Goal: Use online tool/utility: Utilize a website feature to perform a specific function

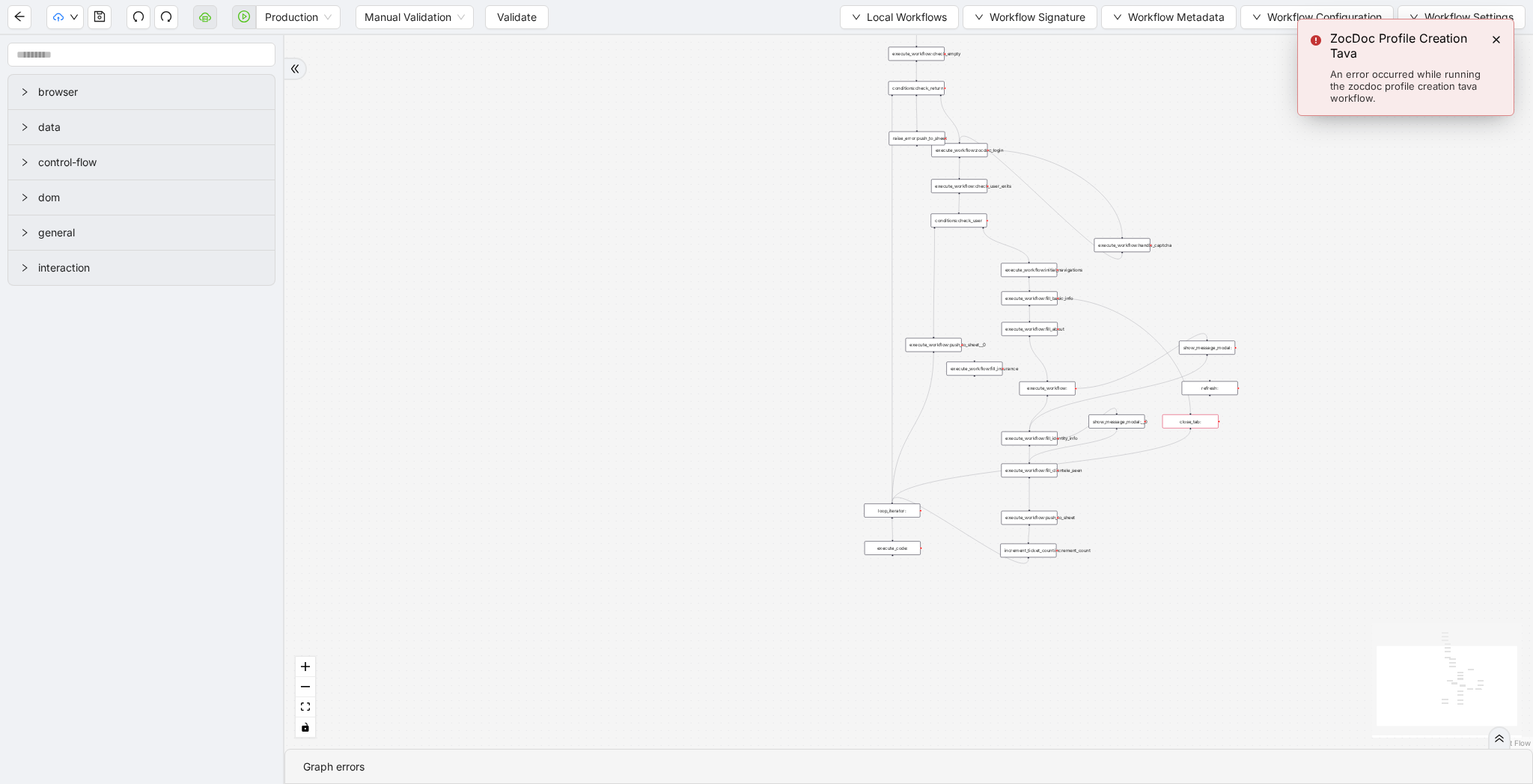
click at [517, 17] on span "Validate" at bounding box center [517, 17] width 40 height 16
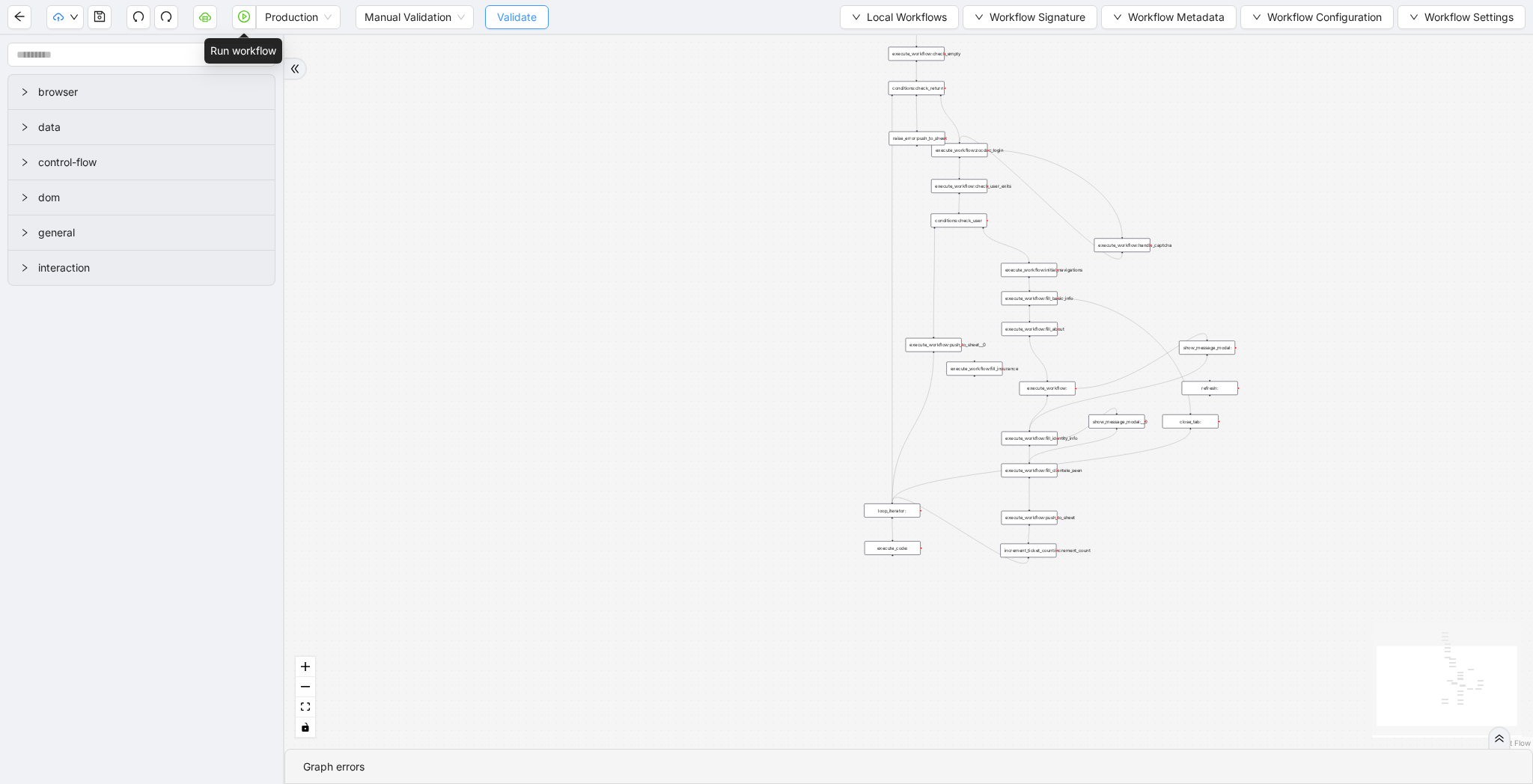
click at [240, 23] on button "button" at bounding box center [244, 17] width 24 height 24
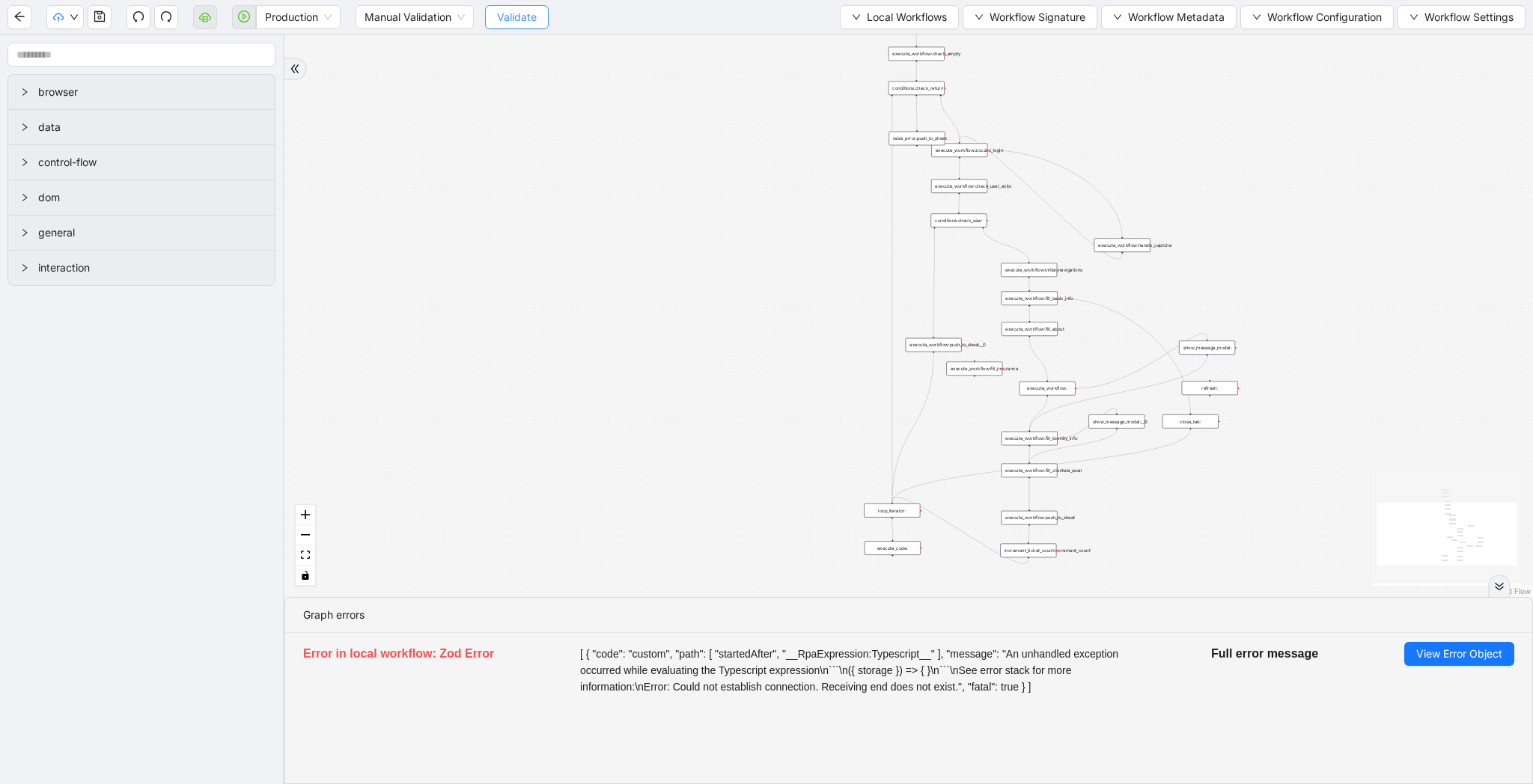
click at [540, 21] on button "Validate" at bounding box center [517, 17] width 64 height 24
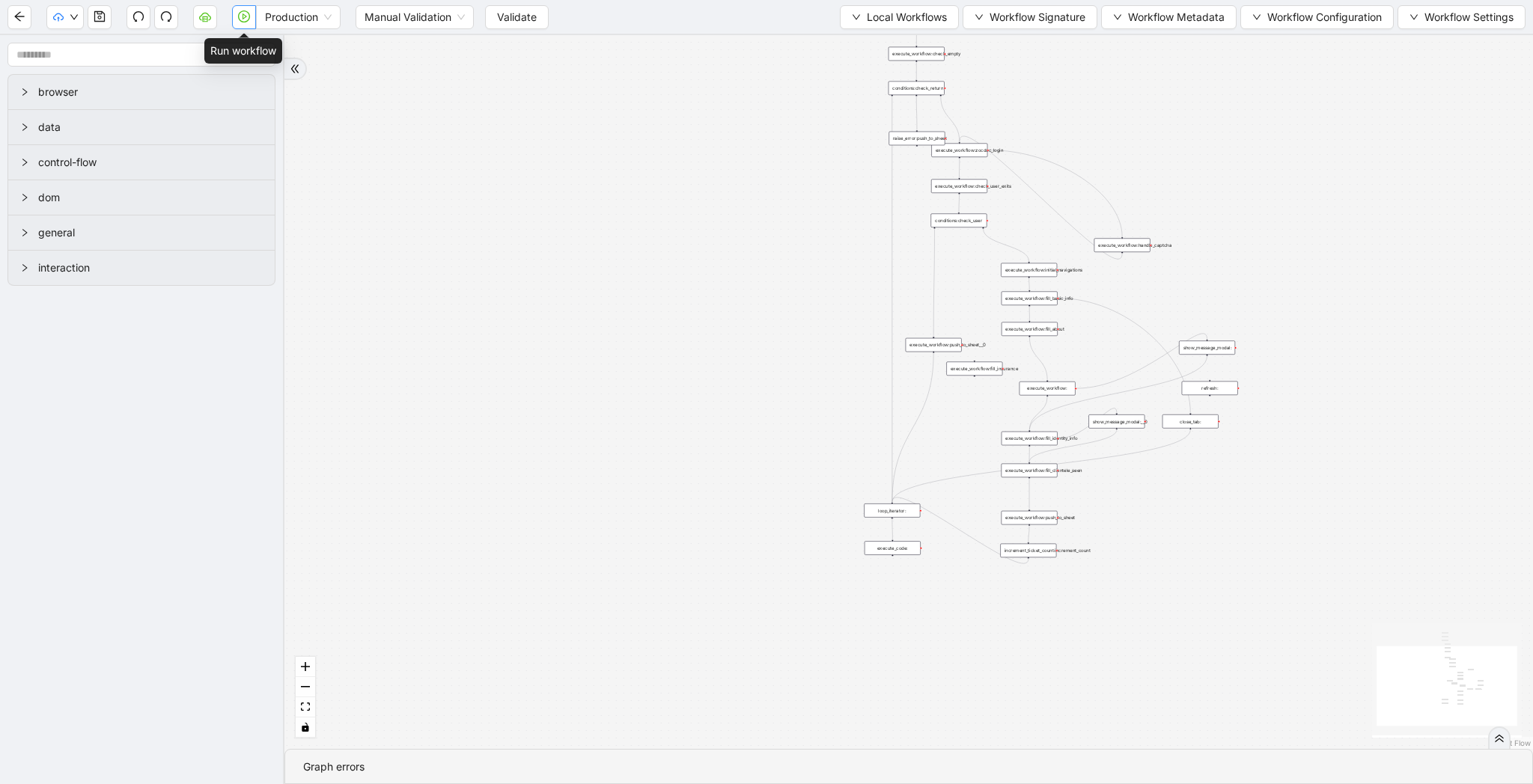
click at [246, 18] on icon "play-circle" at bounding box center [244, 16] width 12 height 12
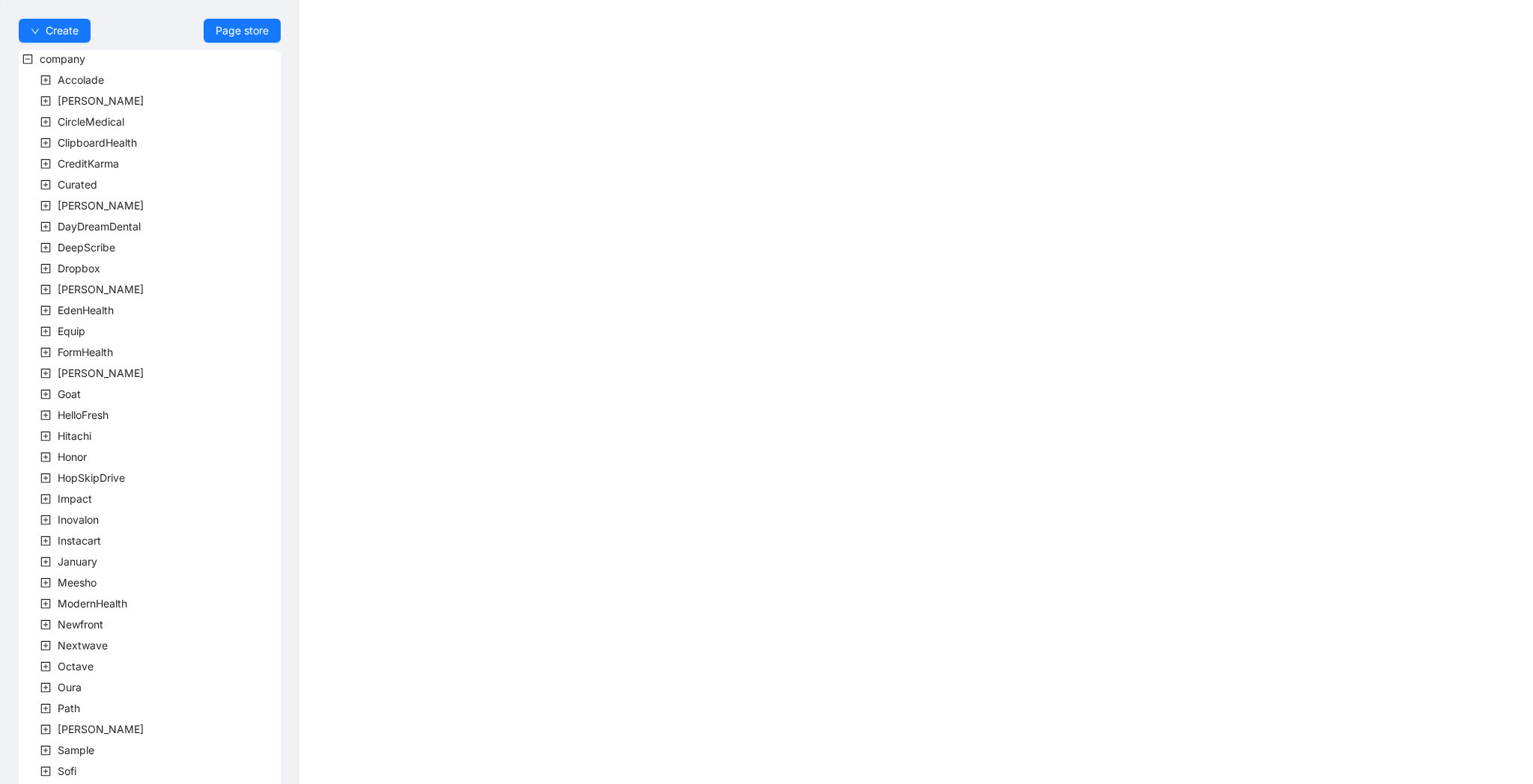
scroll to position [185, 0]
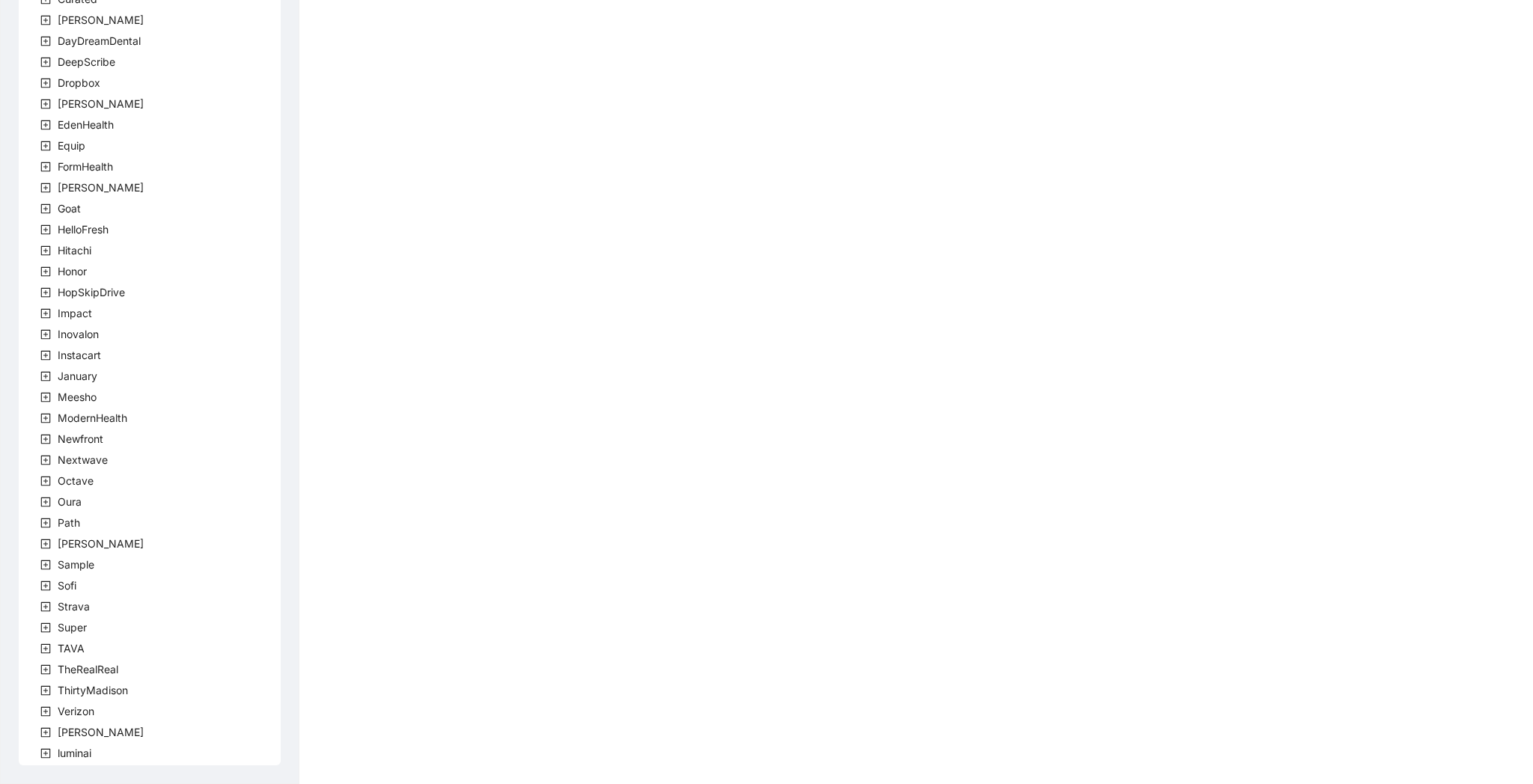
click at [48, 653] on icon "plus-square" at bounding box center [46, 649] width 9 height 9
click at [84, 672] on span "team" at bounding box center [87, 669] width 25 height 13
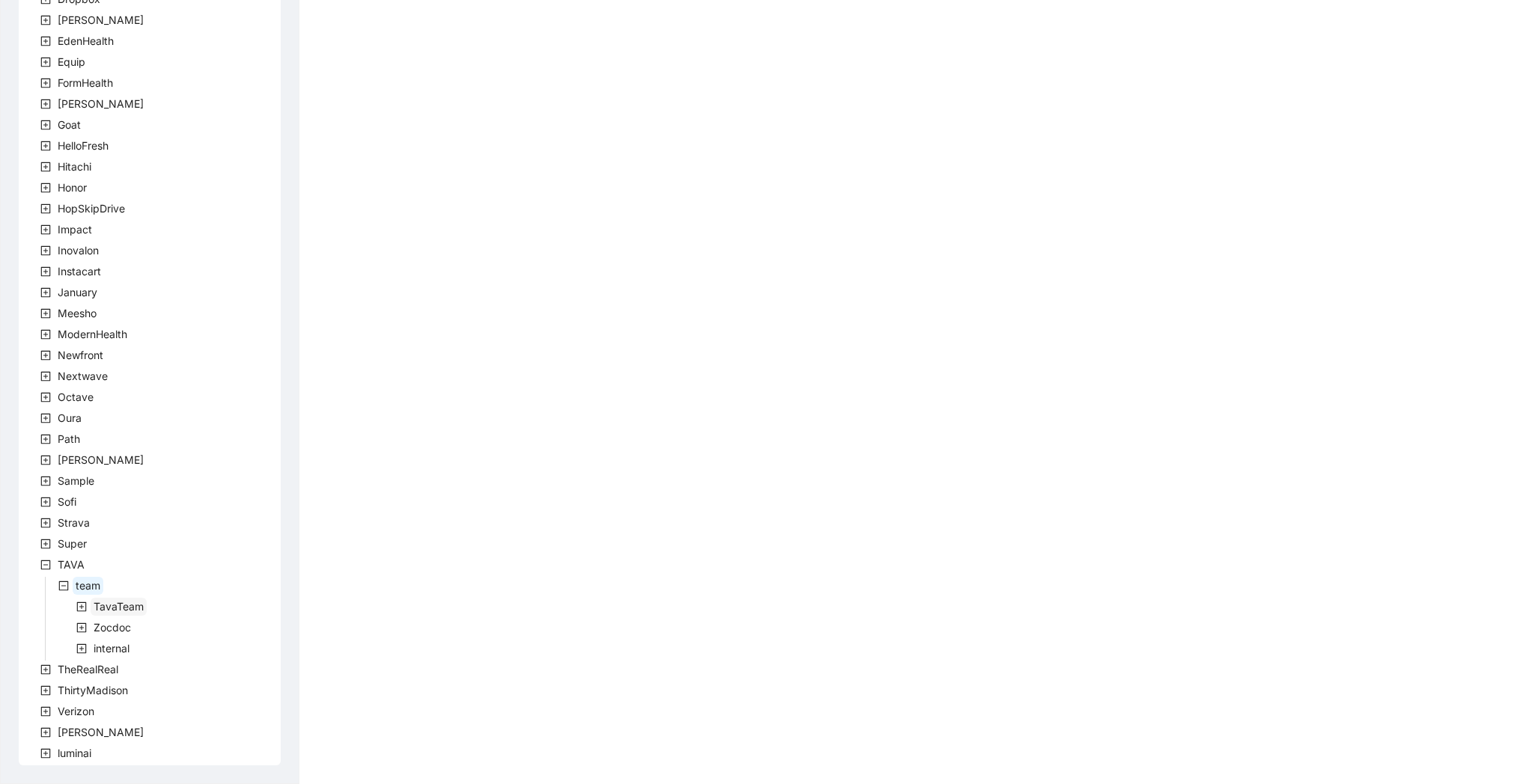
click at [113, 605] on span "TavaTeam" at bounding box center [118, 606] width 50 height 13
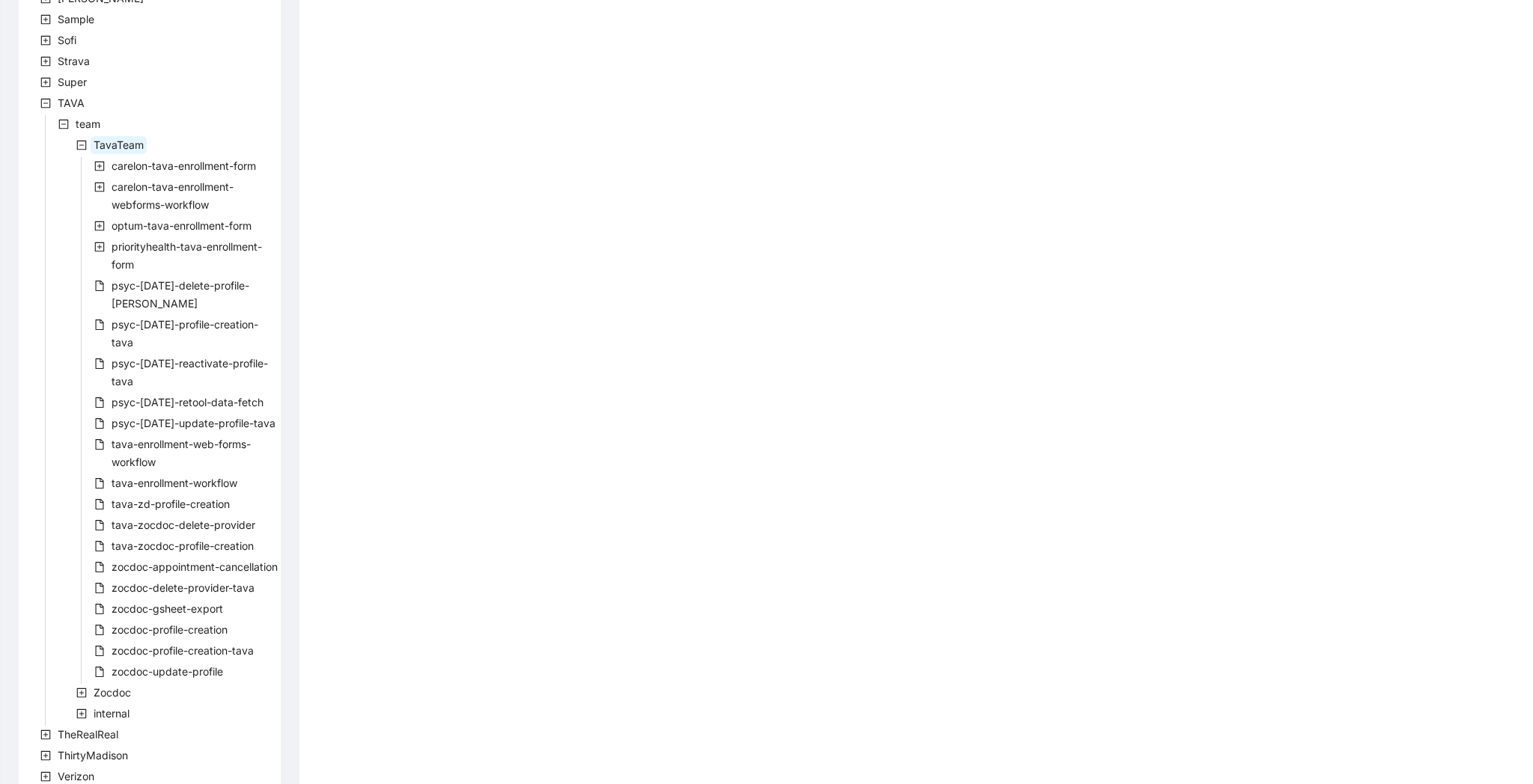
scroll to position [777, 0]
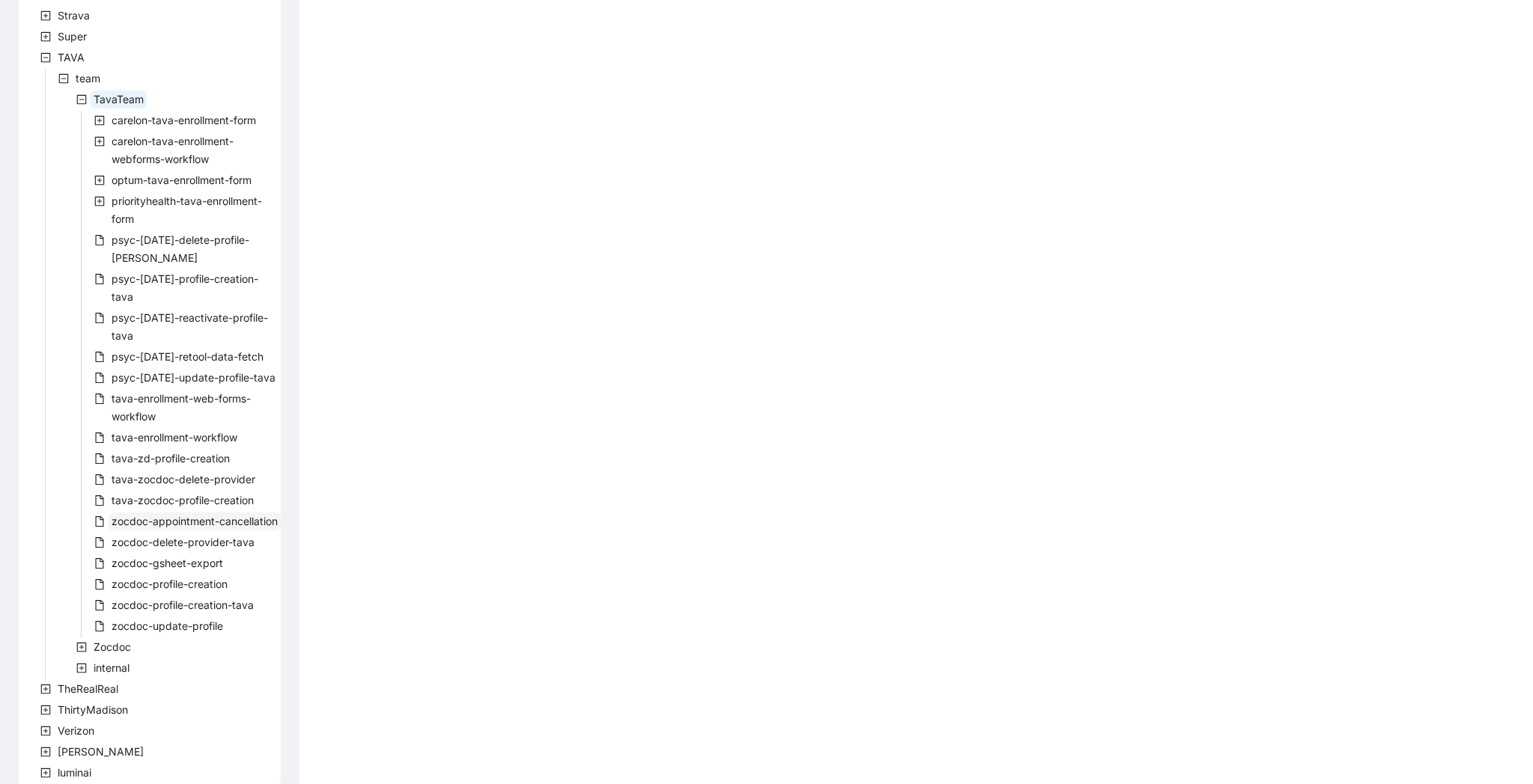
click at [181, 513] on span "zocdoc-appointment-cancellation" at bounding box center [194, 522] width 172 height 18
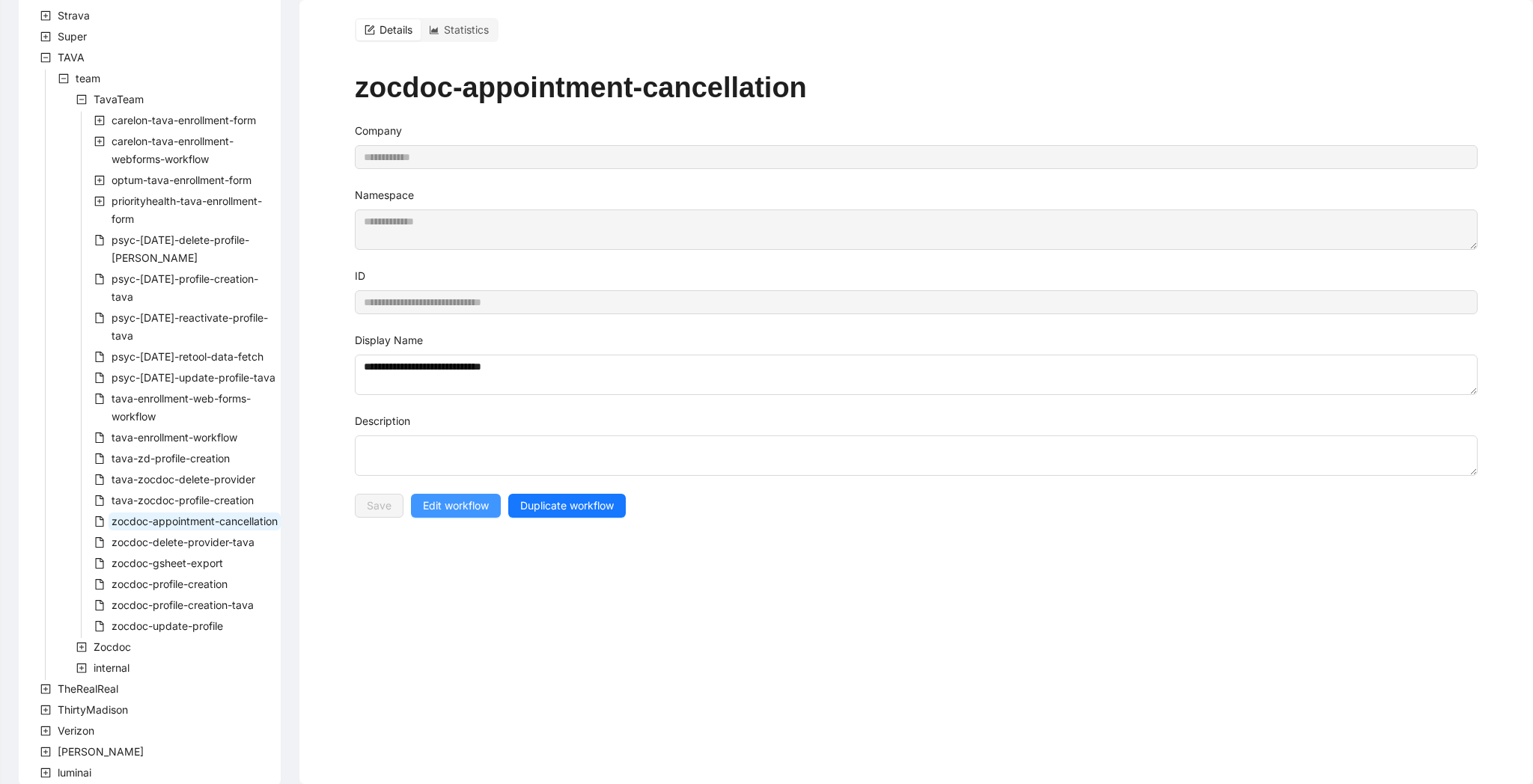
click at [463, 500] on span "Edit workflow" at bounding box center [456, 505] width 66 height 16
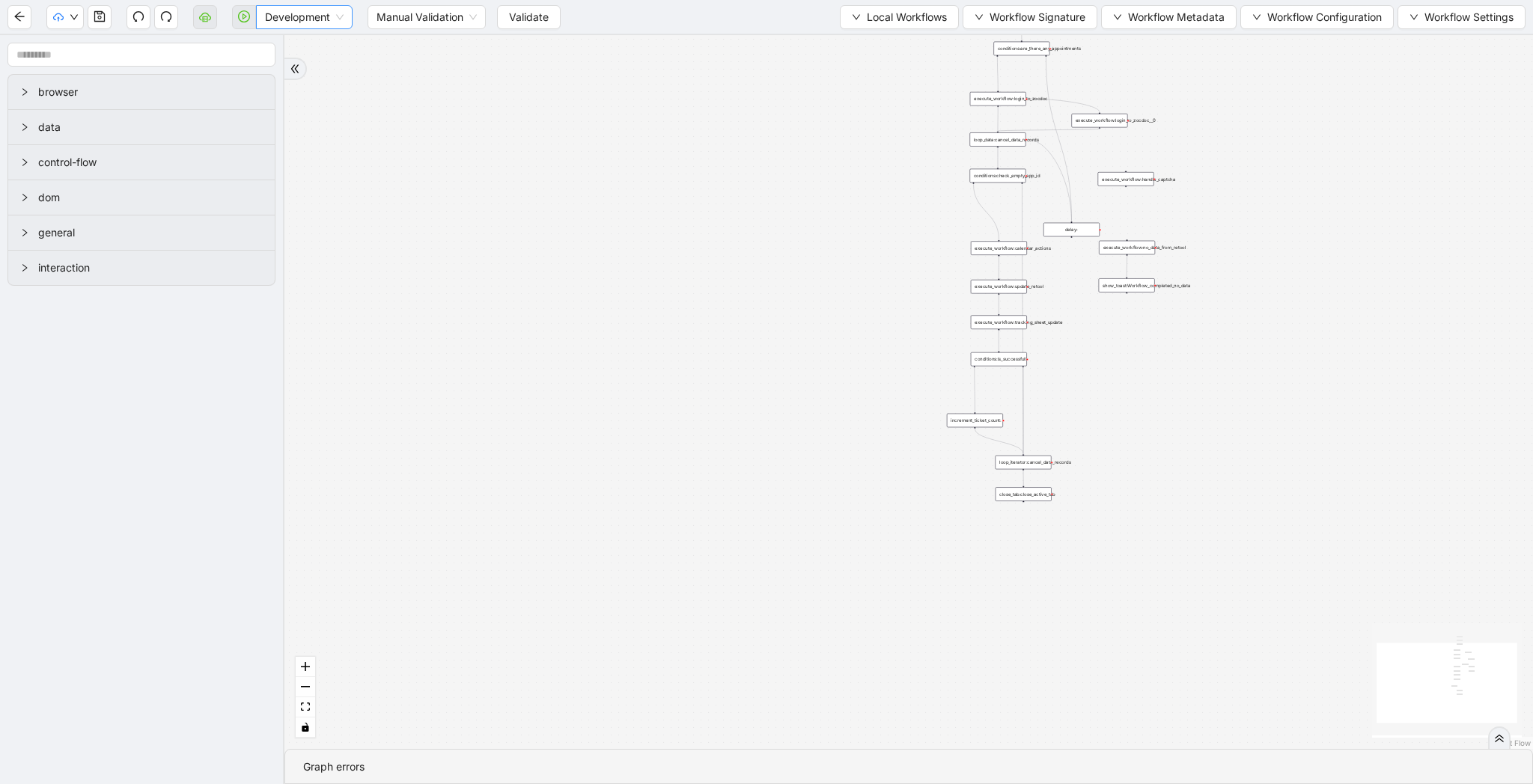
click at [325, 29] on div "Development" at bounding box center [304, 17] width 97 height 24
click at [313, 71] on div "Production" at bounding box center [304, 70] width 73 height 16
click at [517, 14] on span "Validate" at bounding box center [517, 17] width 40 height 16
click at [213, 21] on button "button" at bounding box center [205, 17] width 24 height 24
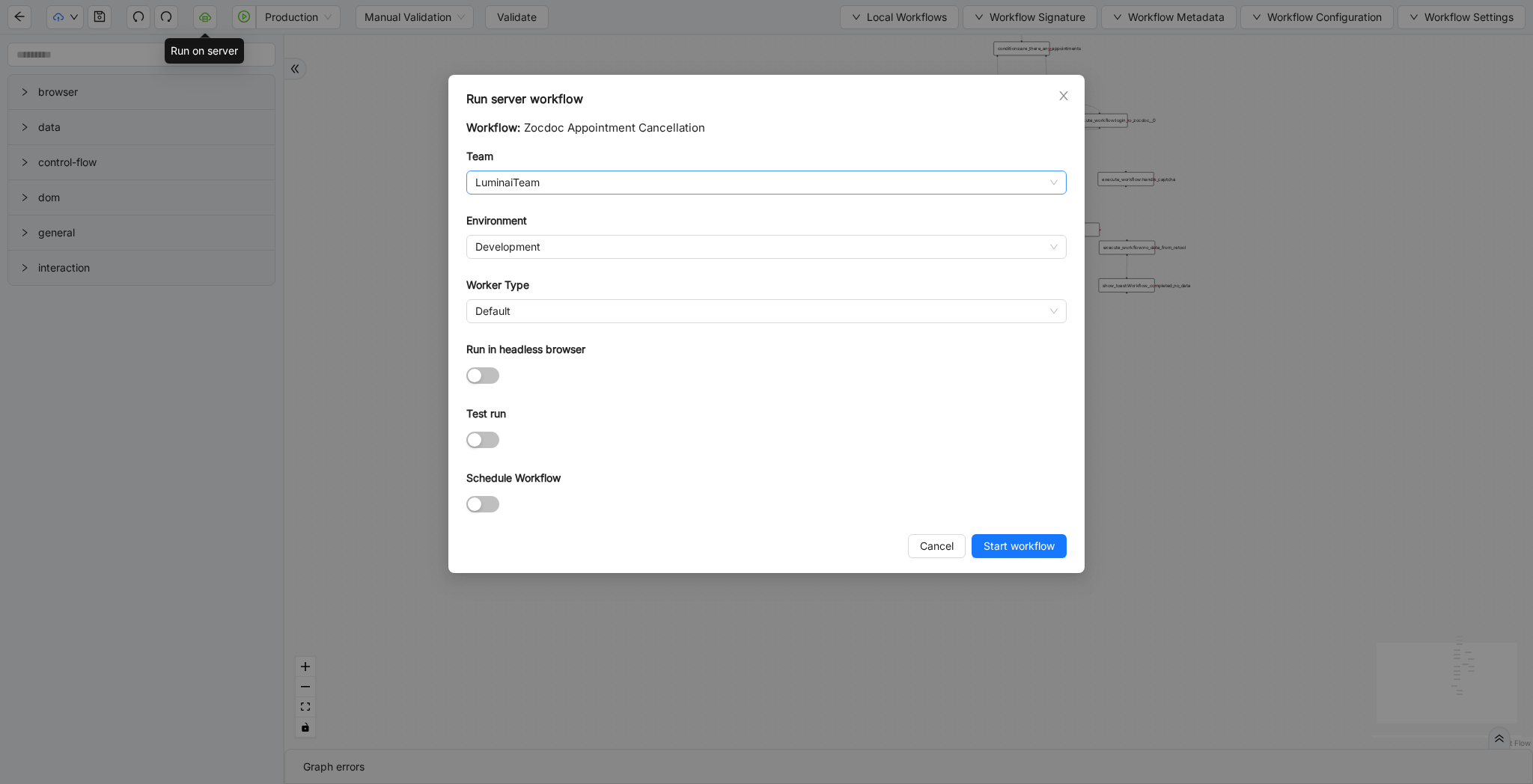
click at [595, 184] on span "LuminaiTeam" at bounding box center [766, 182] width 583 height 23
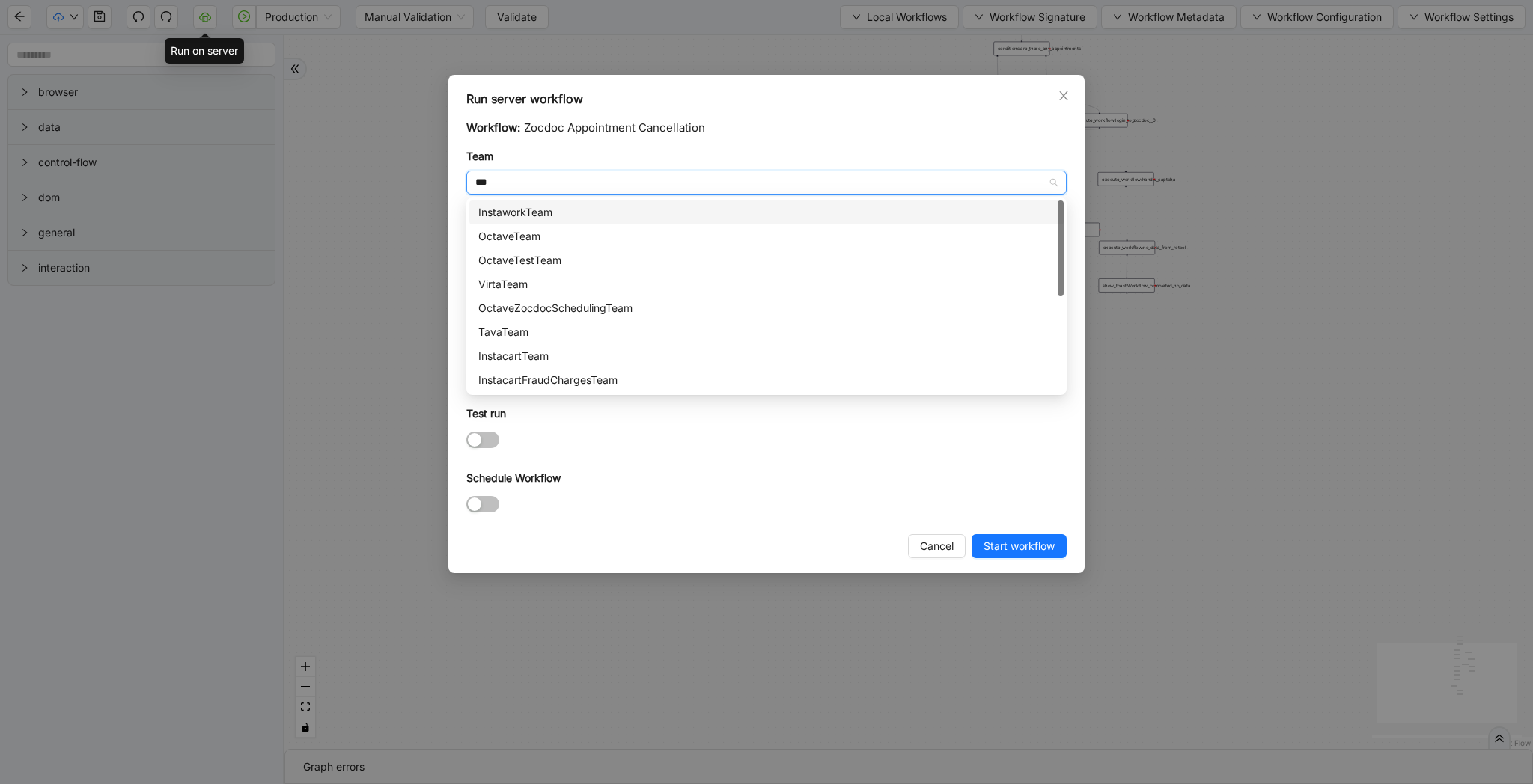
type input "****"
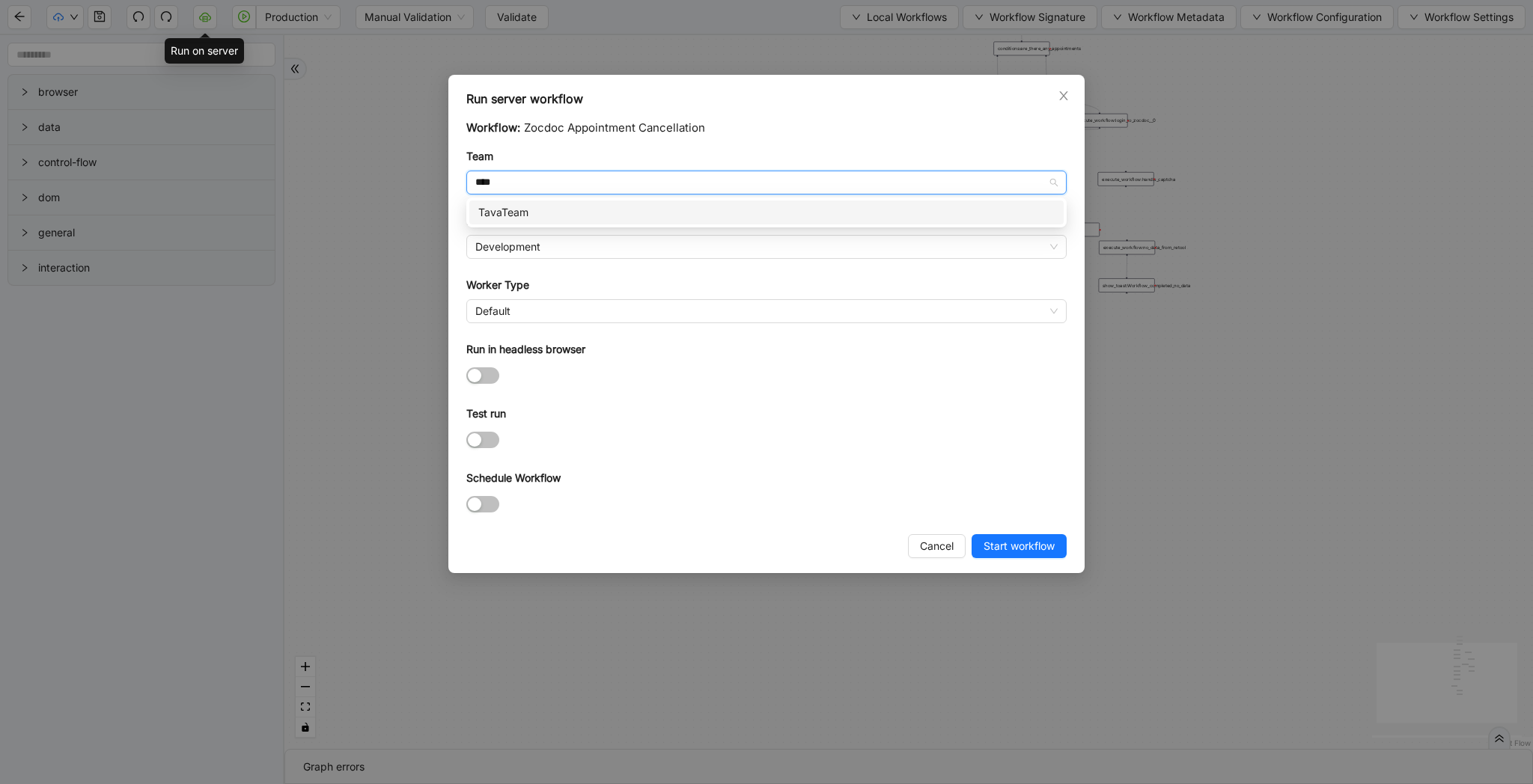
click at [565, 217] on div "TavaTeam" at bounding box center [766, 212] width 577 height 16
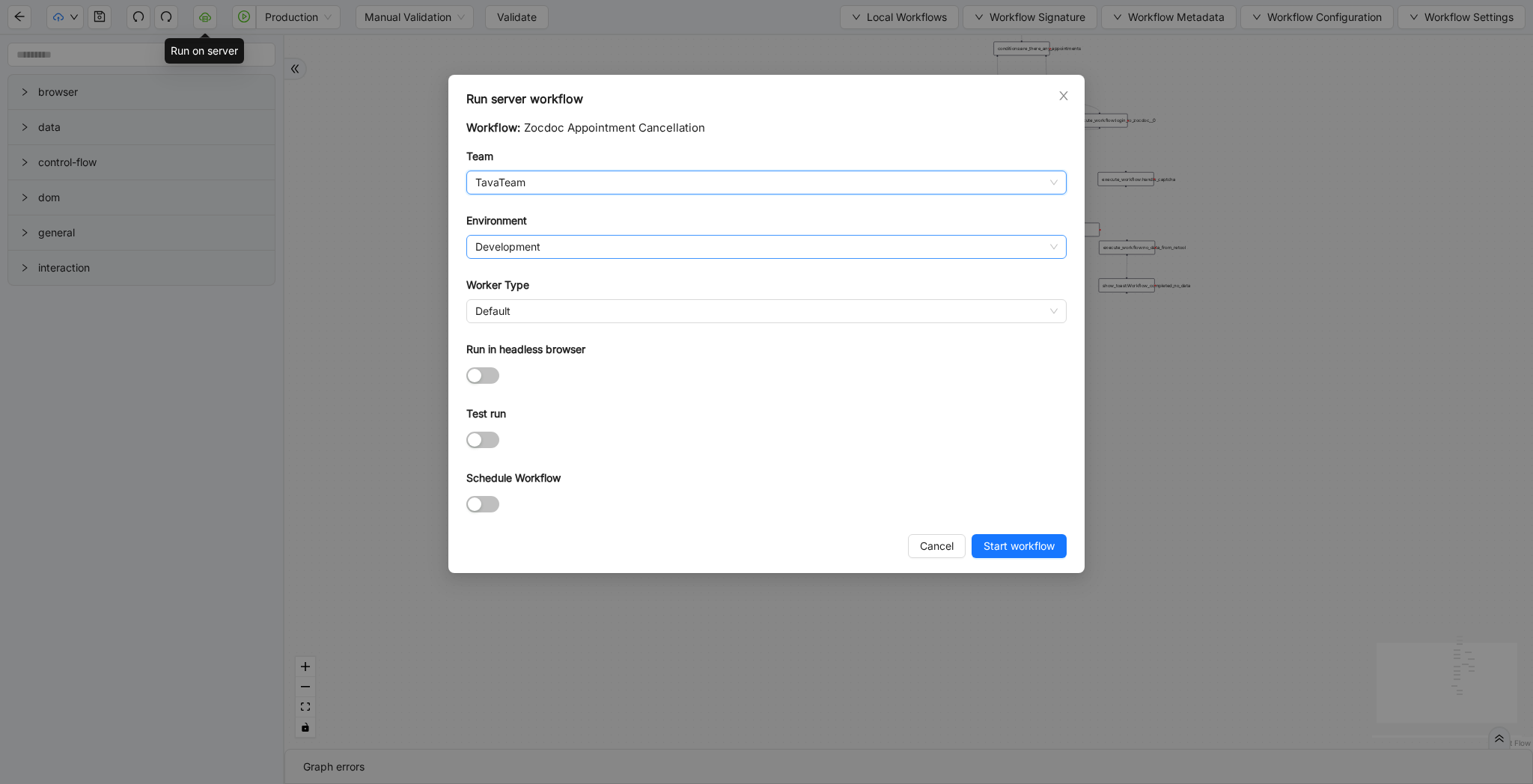
click at [565, 255] on span "Development" at bounding box center [766, 246] width 583 height 23
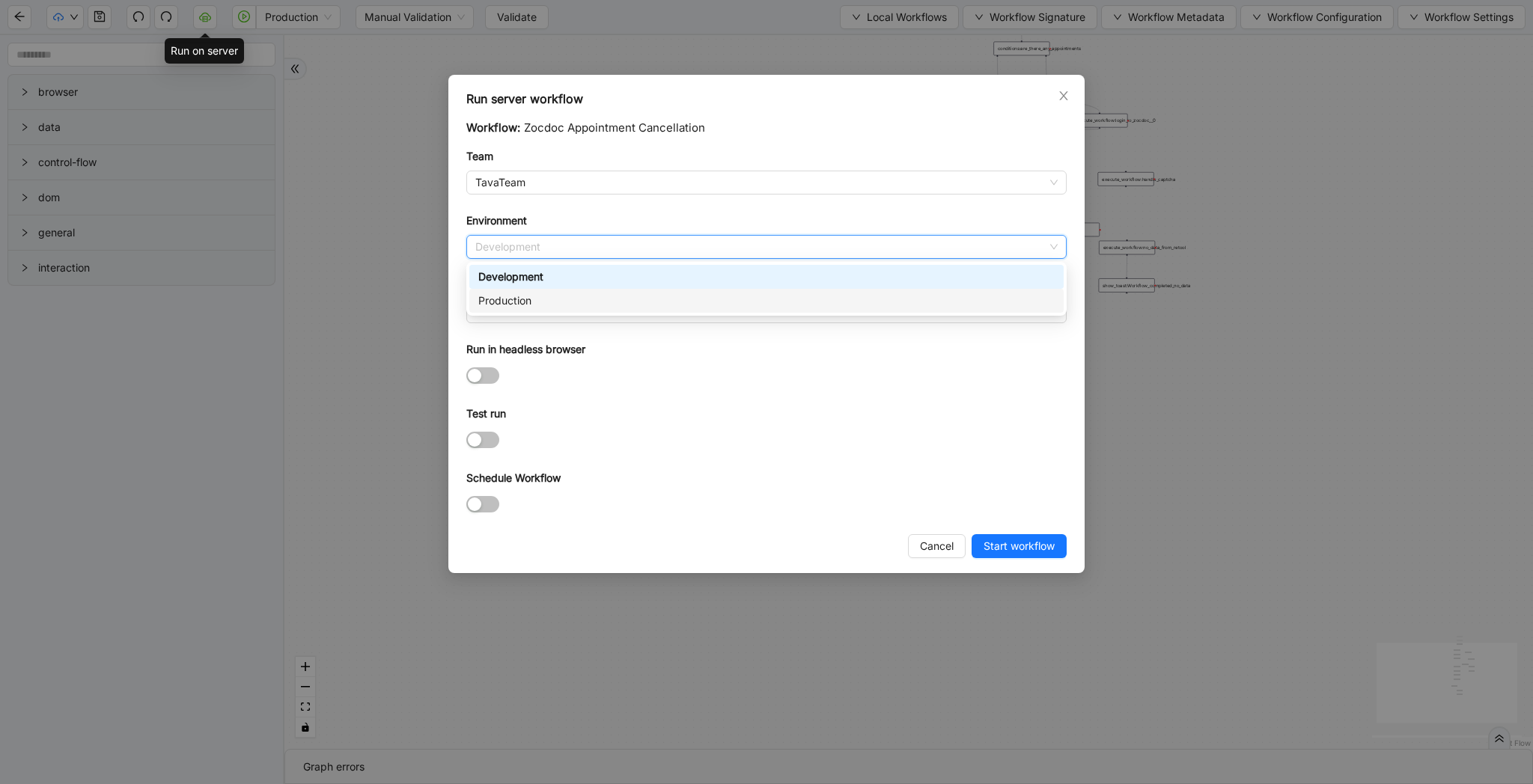
click at [555, 300] on div "Production" at bounding box center [766, 301] width 577 height 16
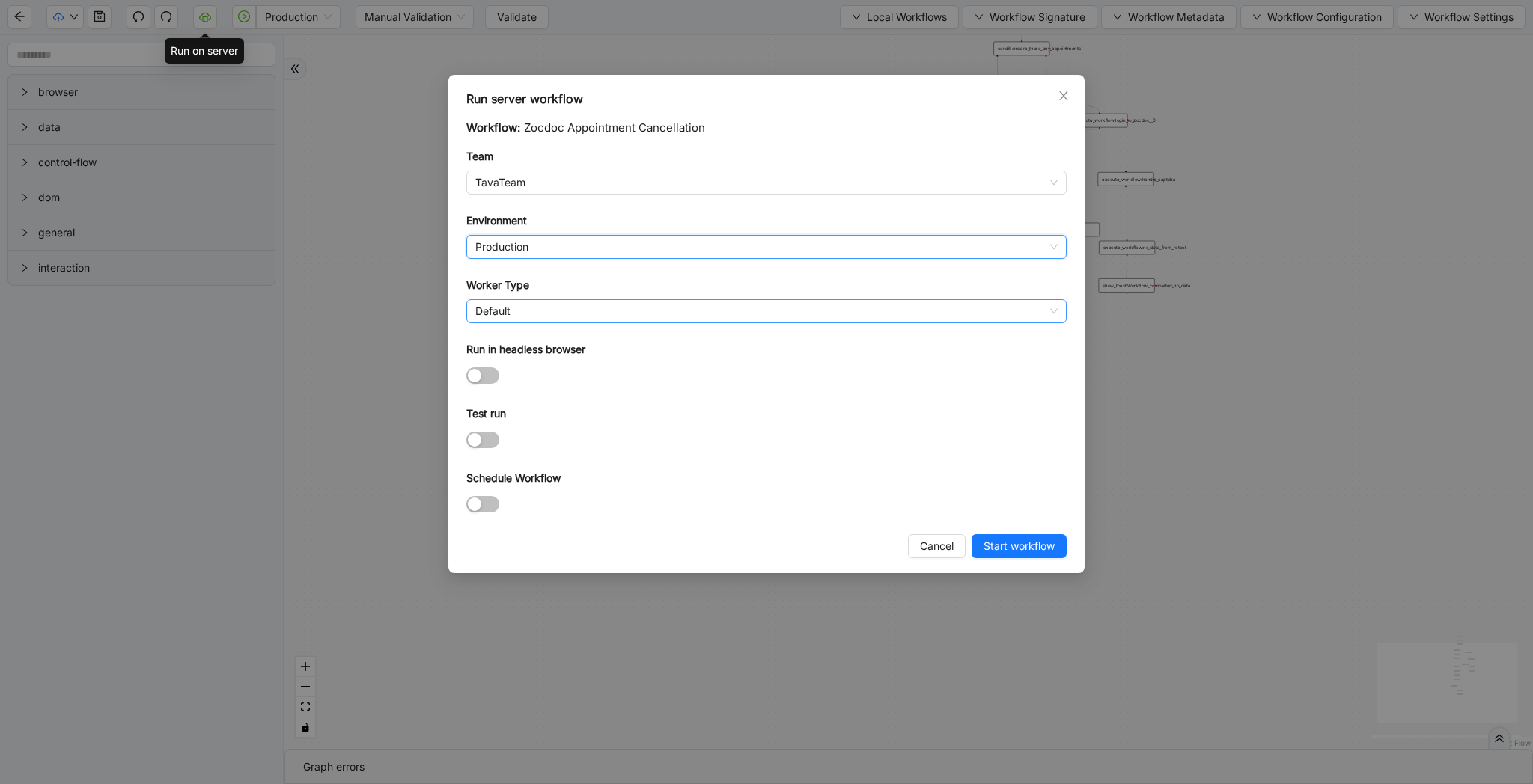
click at [555, 300] on div "Default" at bounding box center [766, 312] width 600 height 24
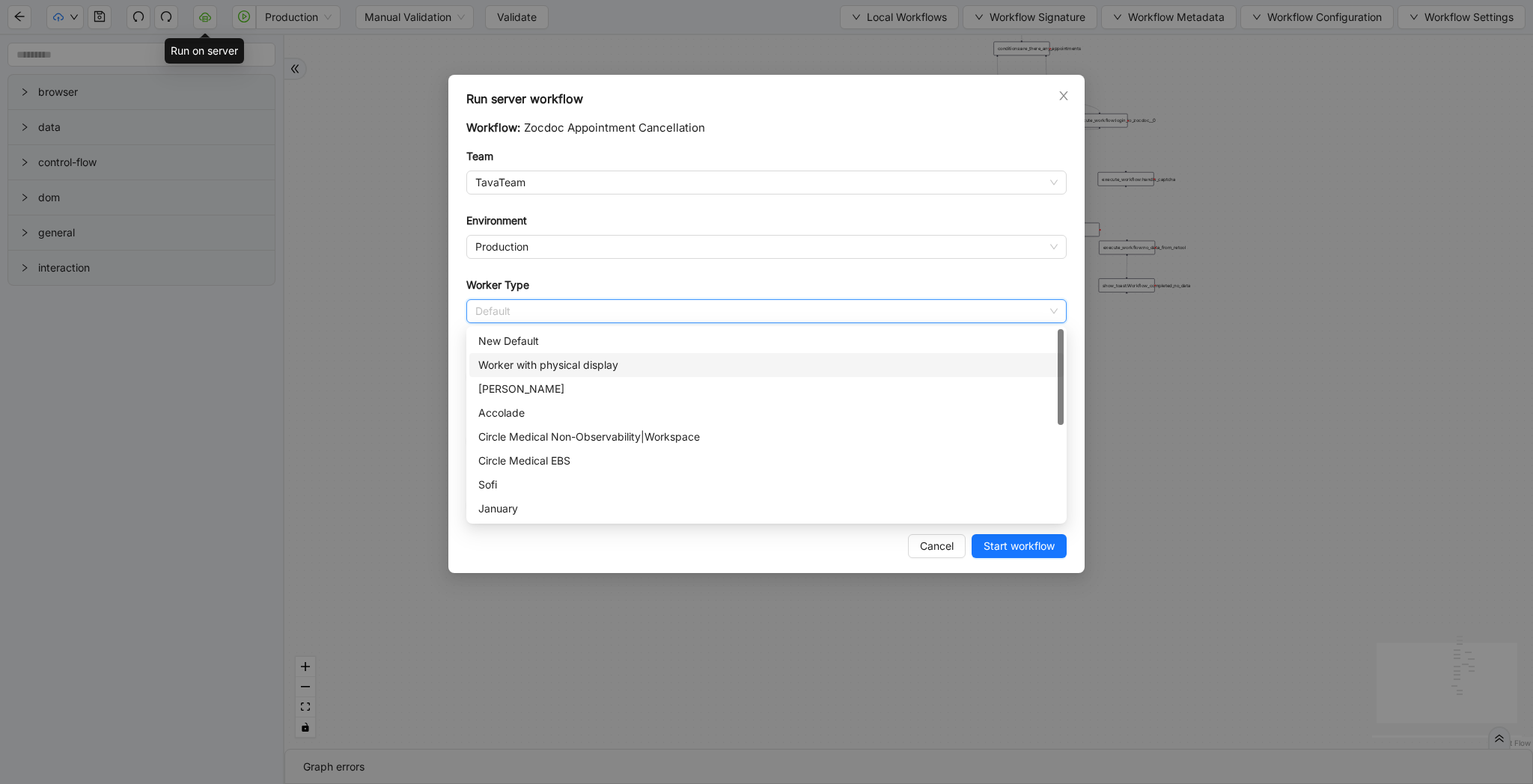
click at [569, 365] on div "Worker with physical display" at bounding box center [766, 365] width 577 height 16
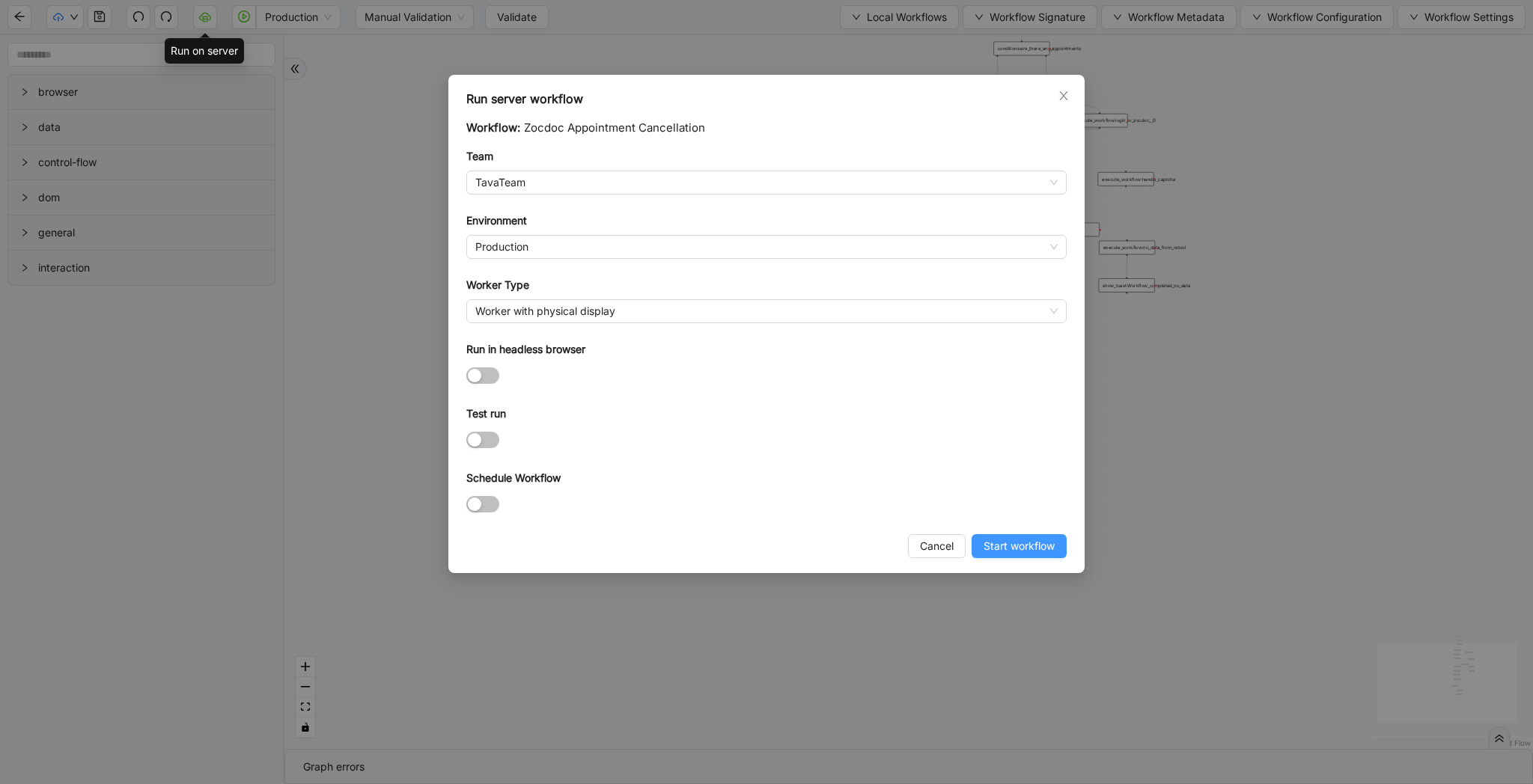
click at [1027, 543] on span "Start workflow" at bounding box center [1020, 546] width 71 height 16
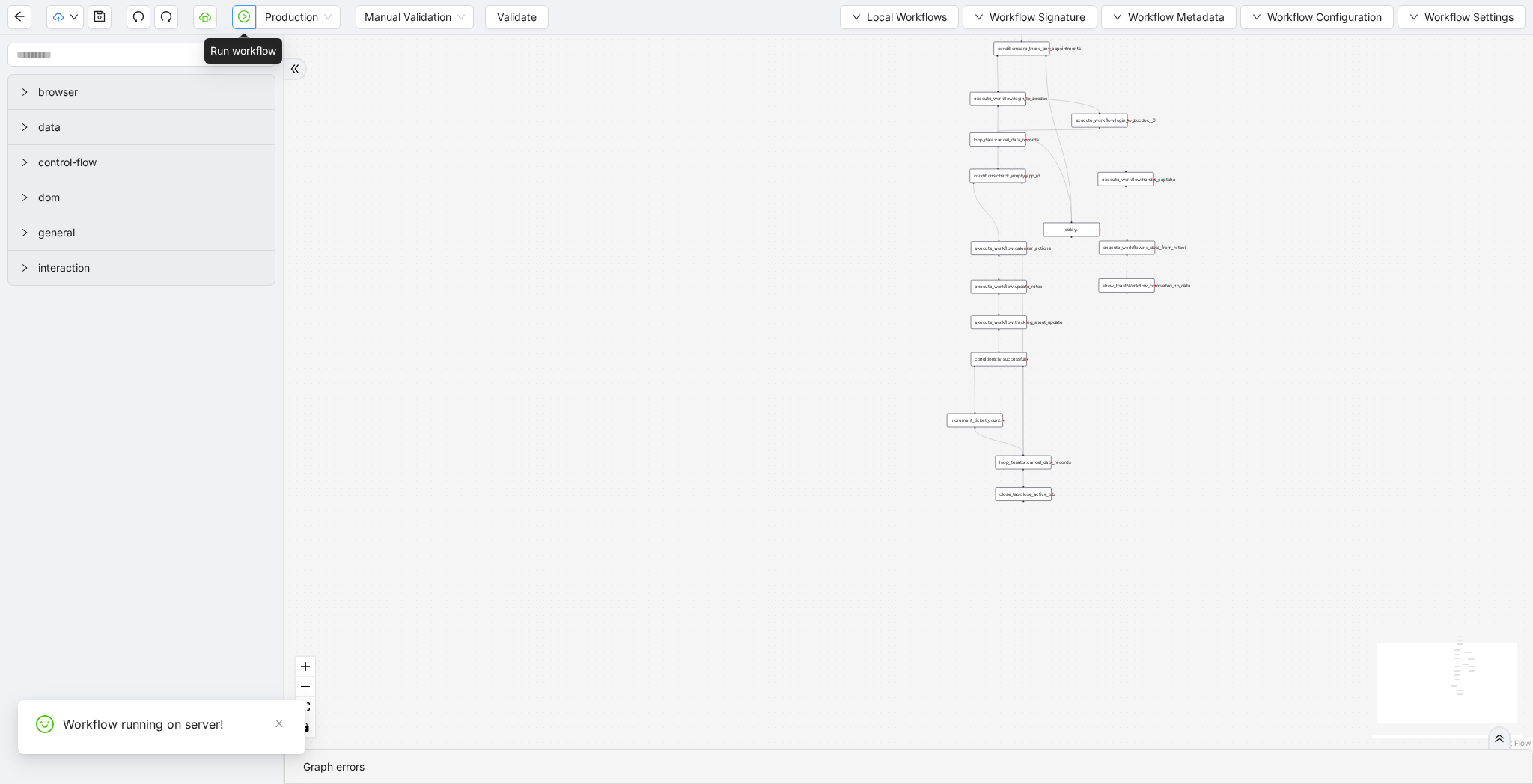
click at [242, 22] on icon "play-circle" at bounding box center [244, 16] width 12 height 12
